Goal: Transaction & Acquisition: Purchase product/service

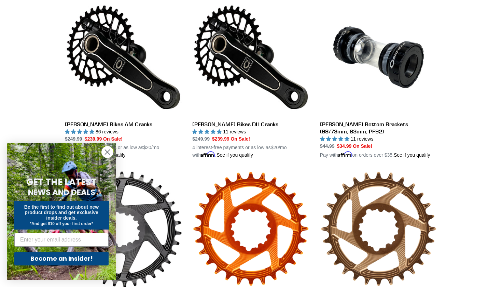
scroll to position [208, 0]
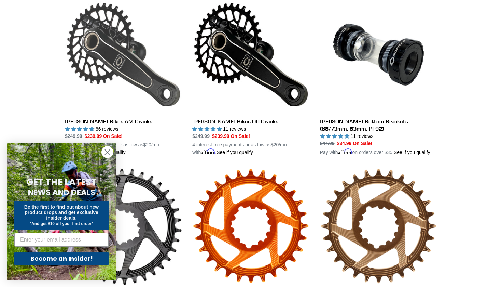
click at [130, 61] on link "[PERSON_NAME] Bikes AM Cranks" at bounding box center [123, 76] width 117 height 160
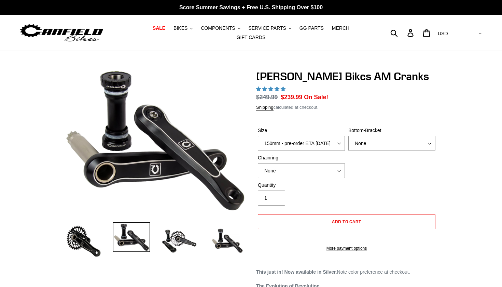
select select "highest-rating"
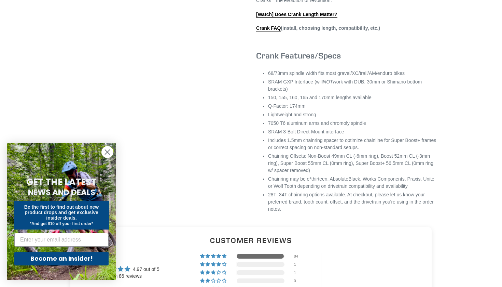
scroll to position [449, 0]
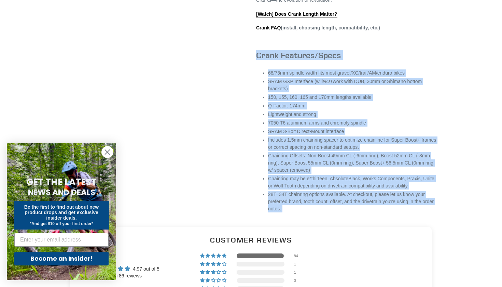
drag, startPoint x: 255, startPoint y: 70, endPoint x: 391, endPoint y: 246, distance: 222.2
click at [391, 246] on main "Previous slide" at bounding box center [251, 281] width 502 height 1358
copy main "Crank Features/Specs 68/73mm spindle width fits most gravel/XC/trail/AM/enduro …"
click at [349, 118] on li "Lightweight and strong" at bounding box center [352, 114] width 169 height 7
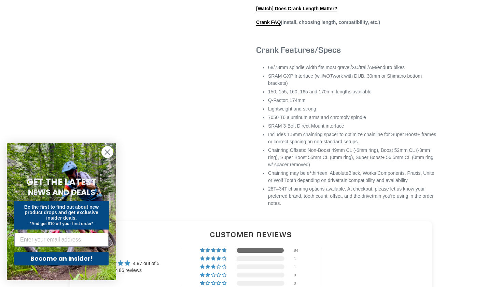
scroll to position [458, 0]
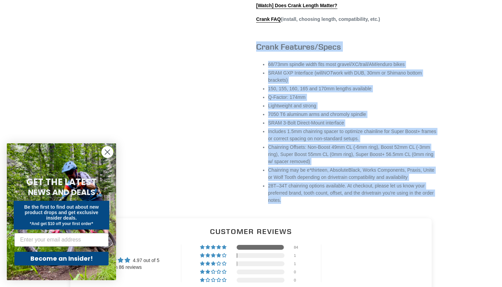
drag, startPoint x: 252, startPoint y: 57, endPoint x: 365, endPoint y: 222, distance: 199.8
copy div "Crank Features/Specs 68/73mm spindle width fits most gravel/XC/trail/AM/enduro …"
